Goal: Transaction & Acquisition: Download file/media

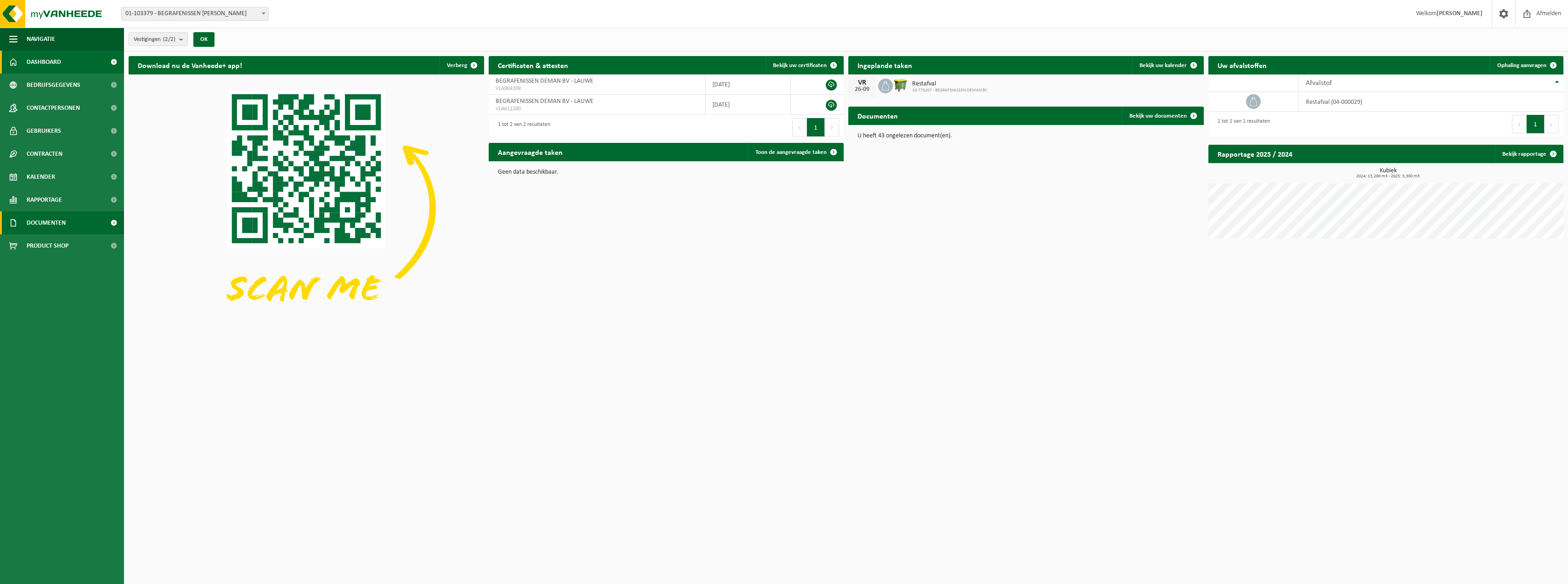
click at [57, 220] on span "Documenten" at bounding box center [46, 223] width 39 height 23
click at [49, 243] on span "Facturen" at bounding box center [40, 245] width 24 height 18
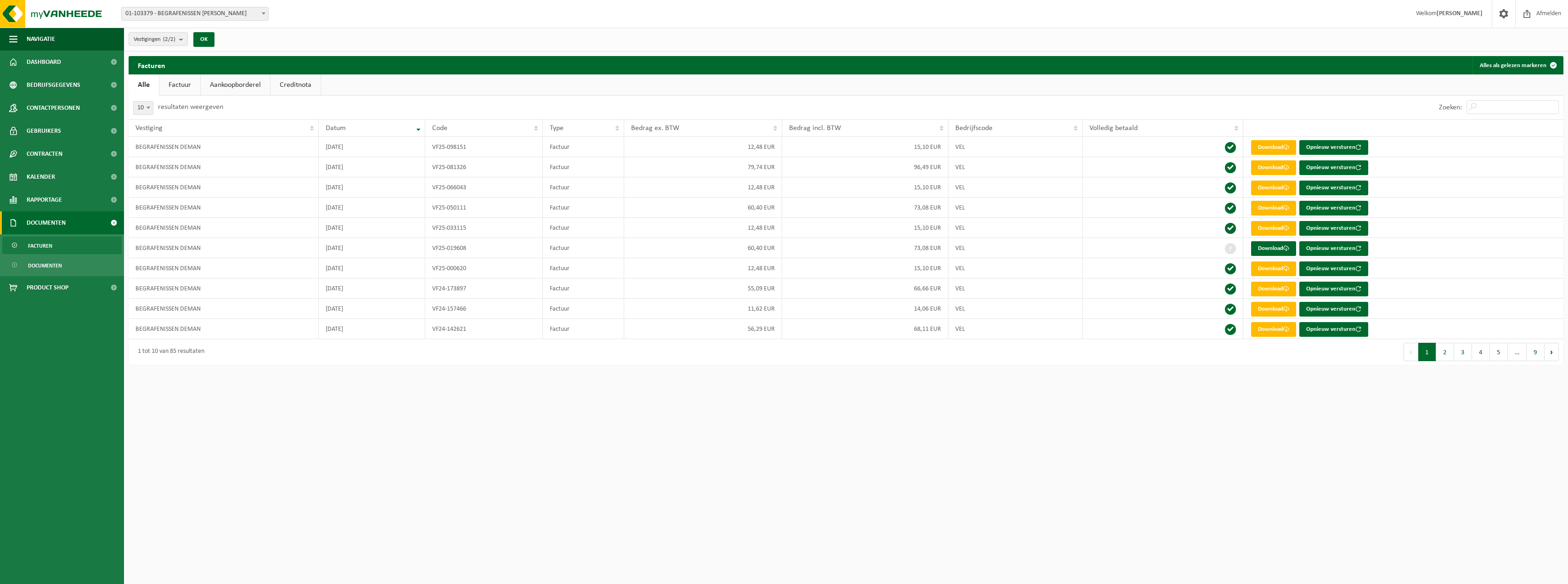
click at [177, 86] on link "Factuur" at bounding box center [180, 85] width 41 height 21
click at [1230, 247] on span at bounding box center [1230, 248] width 11 height 11
click at [1273, 247] on link "Download" at bounding box center [1273, 248] width 45 height 15
